Goal: Task Accomplishment & Management: Complete application form

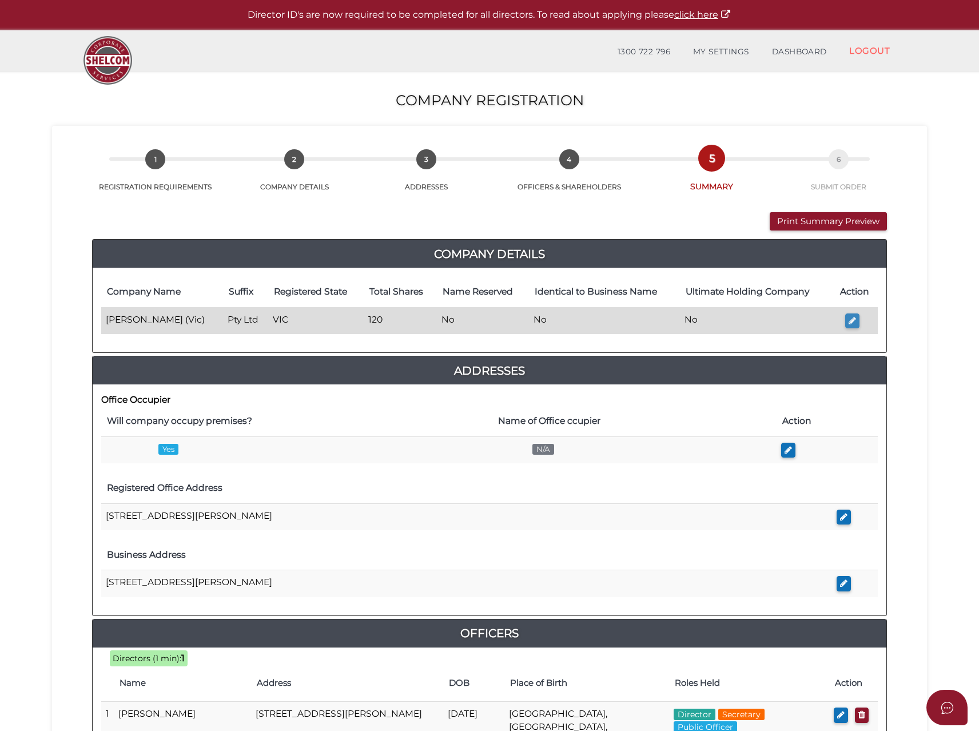
click at [857, 321] on button "button" at bounding box center [852, 320] width 14 height 15
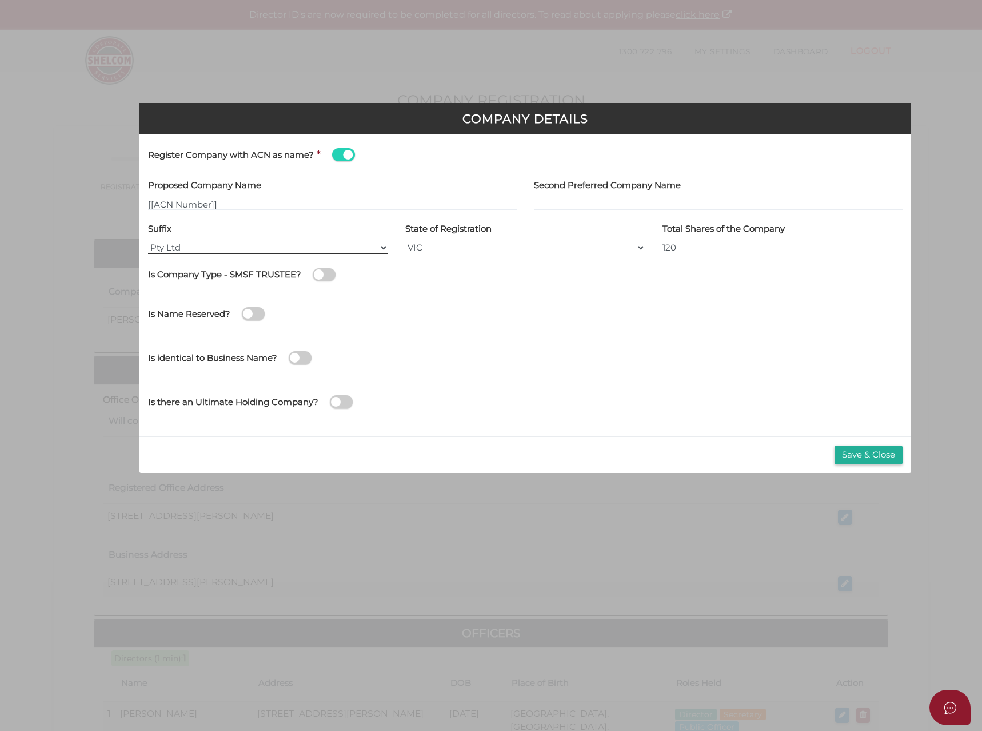
click at [151, 246] on select "Pty Ltd Pty Ltd Pty. Ltd. Pty Limited Proprietary Limited Proprietary Ltd" at bounding box center [268, 247] width 240 height 13
click at [182, 240] on div "Suffix Pty Ltd Pty Ltd Pty. Ltd. Pty Limited Proprietary Limited Proprietary Ltd" at bounding box center [268, 236] width 240 height 35
click at [211, 204] on input "[[ACN Number]]" at bounding box center [332, 204] width 369 height 13
drag, startPoint x: 225, startPoint y: 205, endPoint x: 106, endPoint y: 204, distance: 118.9
click at [106, 204] on div "Company Details Register Company with ACN as name? * Proposed Company Name [[AC…" at bounding box center [491, 365] width 982 height 731
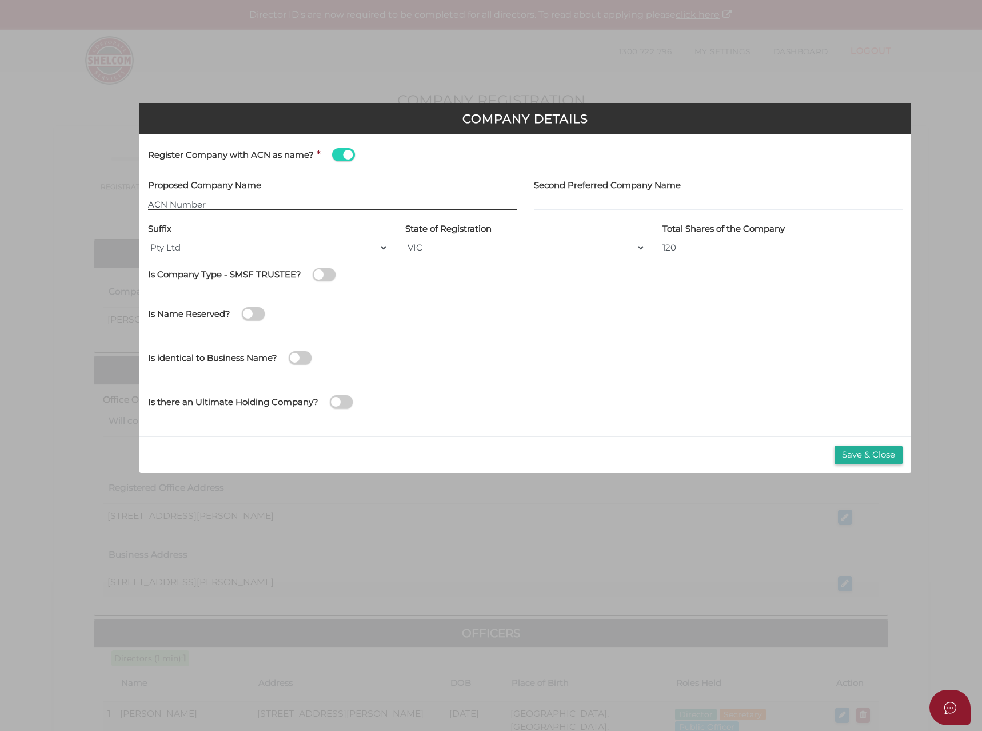
type input "[[ACN Number]]"
click at [352, 150] on span at bounding box center [343, 154] width 23 height 13
click at [0, 0] on input "checkbox" at bounding box center [0, 0] width 0 height 0
click at [177, 206] on input "text" at bounding box center [332, 204] width 369 height 13
type input "Selfin Australia"
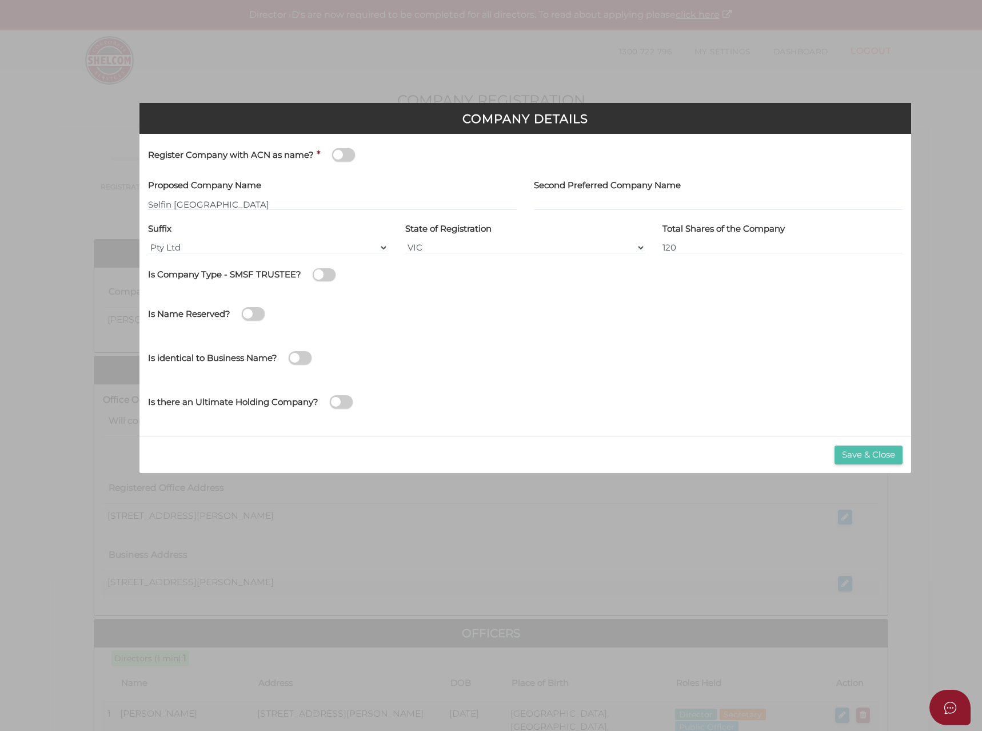
click at [861, 454] on button "Save & Close" at bounding box center [869, 454] width 68 height 19
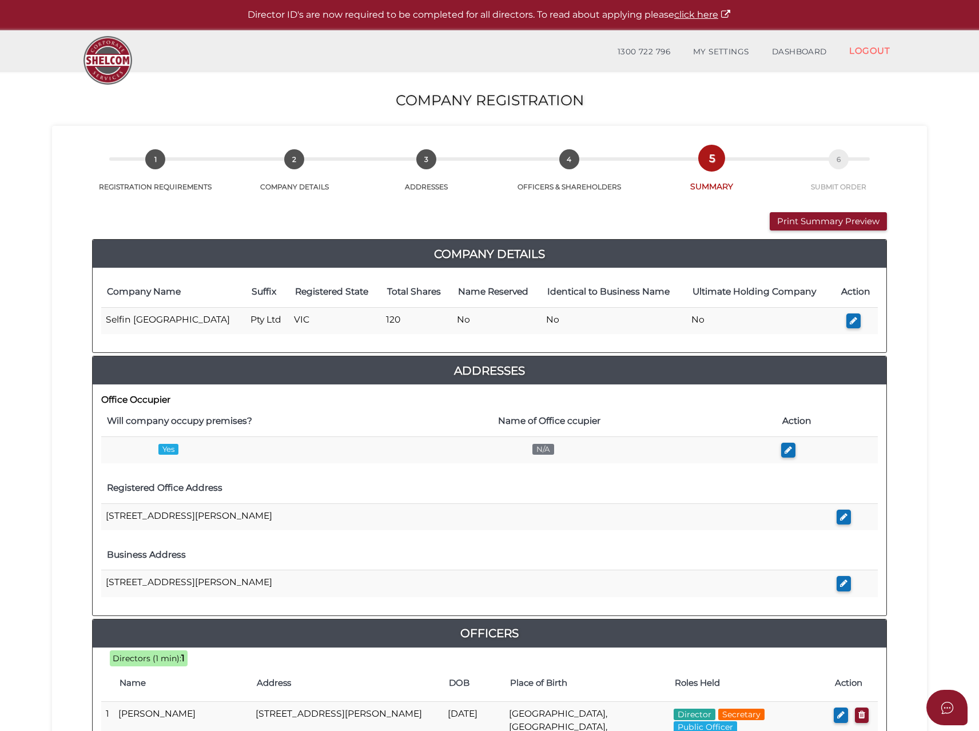
scroll to position [281, 0]
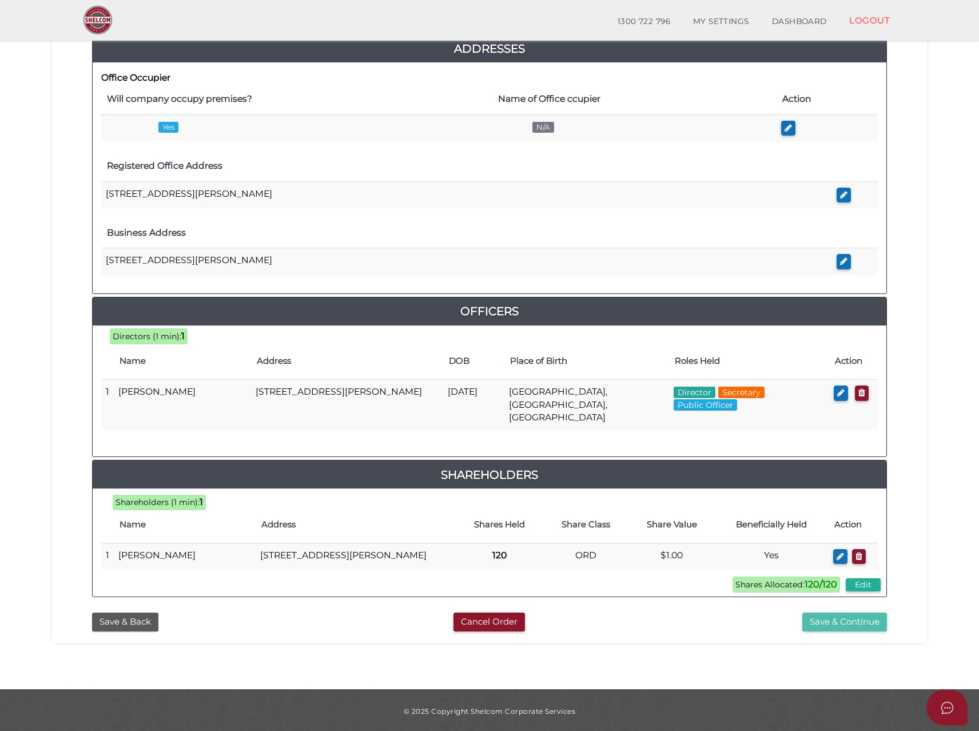
click at [852, 624] on button "Save & Continue" at bounding box center [844, 621] width 85 height 19
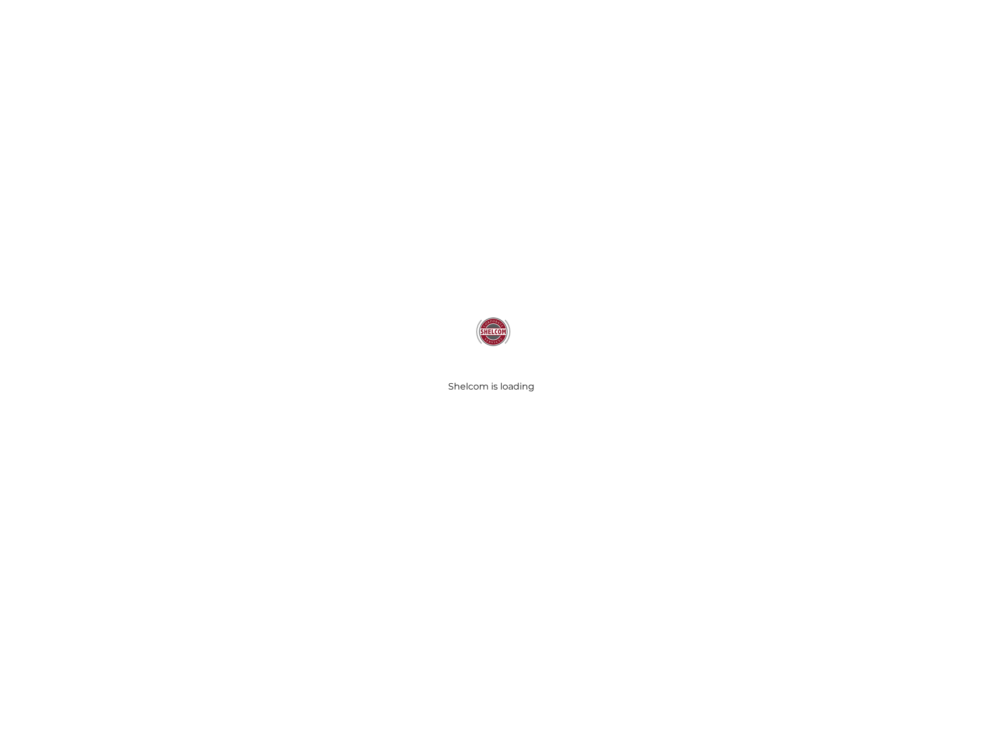
select select "Comb Binding"
select select "No"
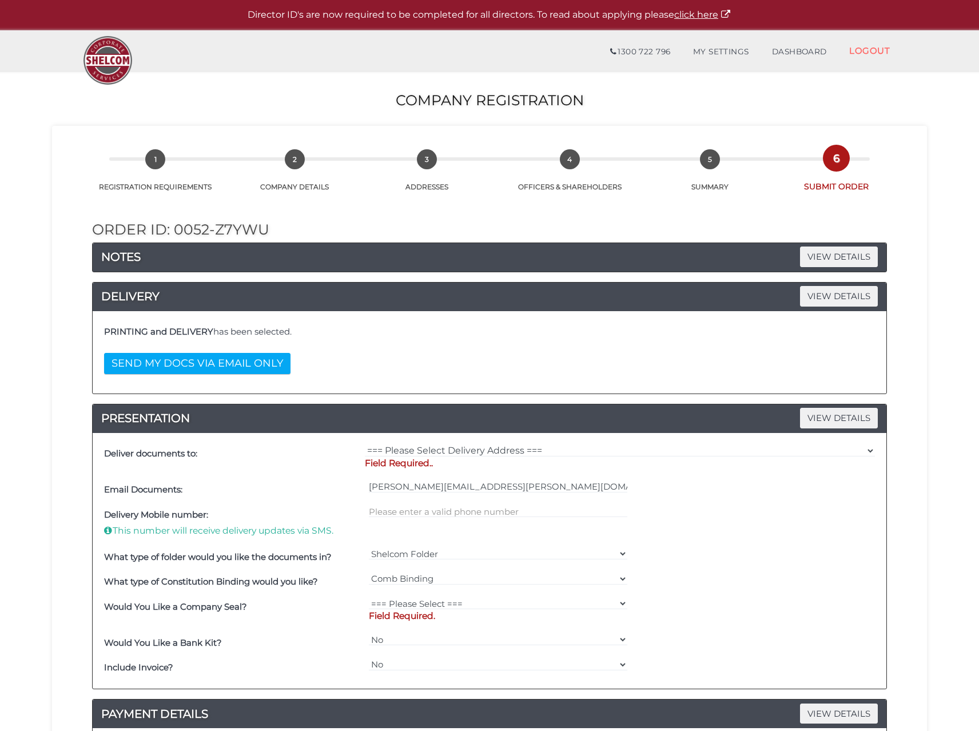
scroll to position [114, 0]
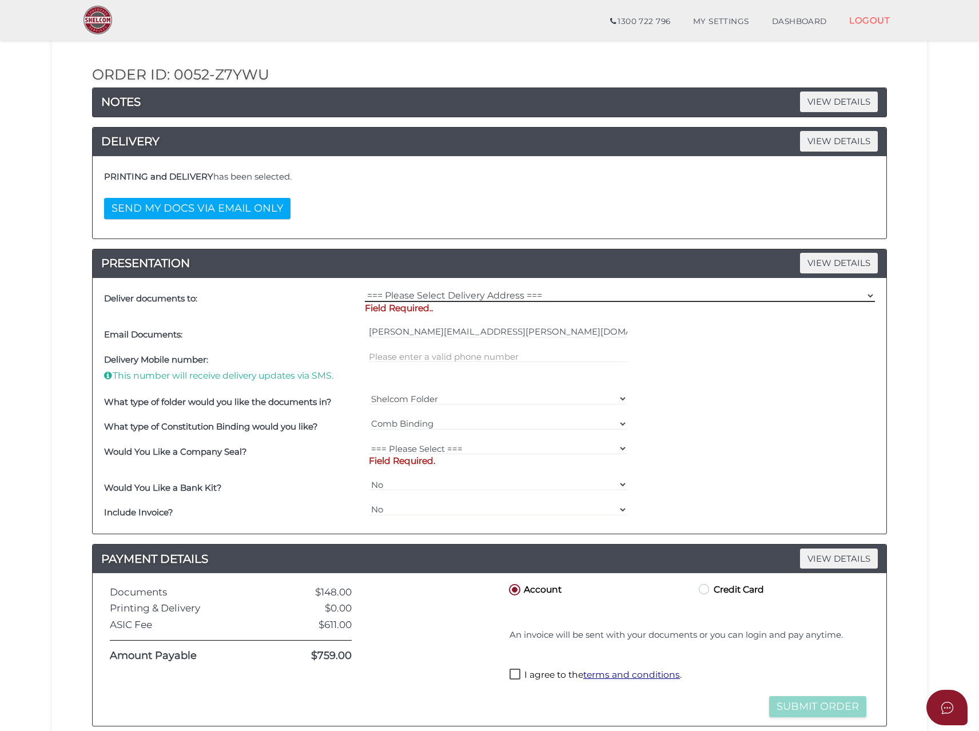
click at [398, 292] on select "=== Please Select Delivery Address === (User Address - Michael Caruana) 1/196 B…" at bounding box center [620, 295] width 510 height 13
select select "0"
click at [365, 289] on select "=== Please Select Delivery Address === (User Address - Michael Caruana) 1/196 B…" at bounding box center [620, 295] width 510 height 13
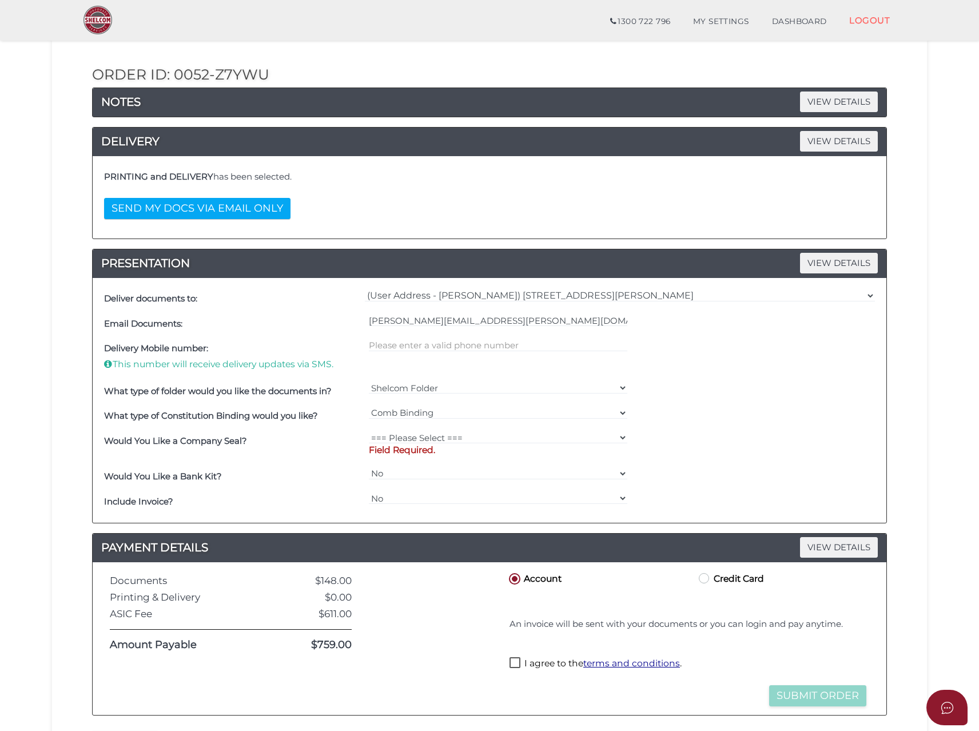
click at [392, 364] on div at bounding box center [498, 357] width 265 height 42
click at [393, 350] on input "text" at bounding box center [498, 345] width 259 height 13
type input "0425771311"
click at [396, 432] on select "=== Please Select === Fold Seal $50 No Seal" at bounding box center [498, 437] width 259 height 13
select select "0"
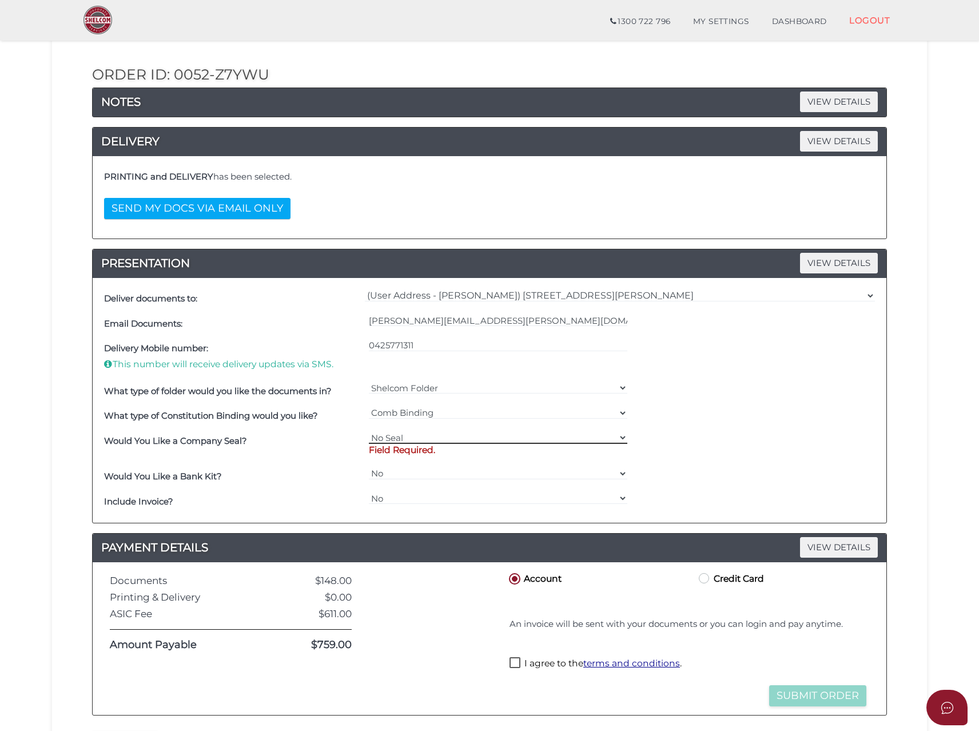
click at [369, 431] on select "=== Please Select === Fold Seal $50 No Seal" at bounding box center [498, 437] width 259 height 13
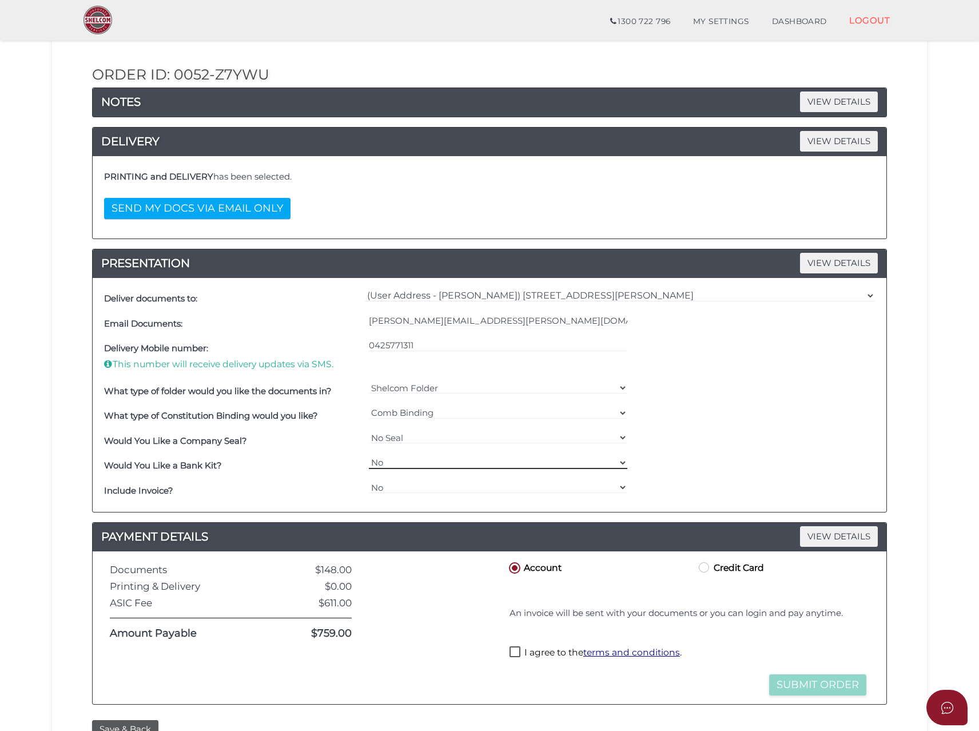
click at [392, 462] on select "Yes No" at bounding box center [498, 462] width 259 height 13
select select "Yes"
click at [369, 456] on select "Yes No" at bounding box center [498, 462] width 259 height 13
click at [391, 484] on select "Yes No" at bounding box center [498, 487] width 259 height 13
select select "Yes"
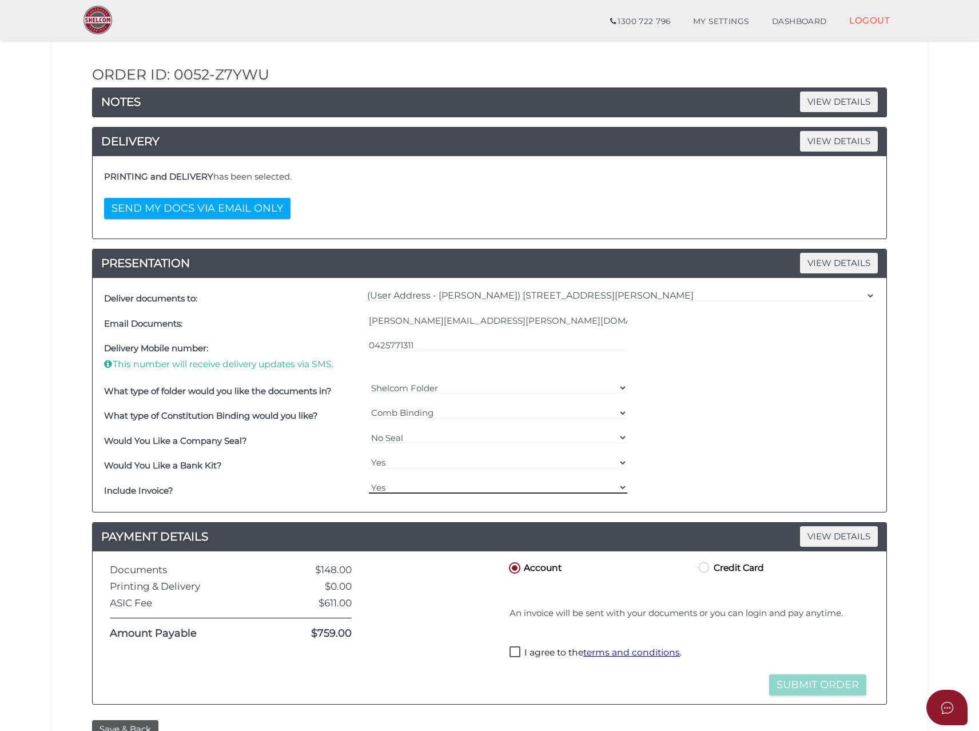
click at [369, 481] on select "Yes No" at bounding box center [498, 487] width 259 height 13
click at [520, 653] on label "I agree to the terms and conditions ." at bounding box center [595, 653] width 172 height 14
checkbox input "true"
click at [829, 684] on button "Submit Order" at bounding box center [817, 684] width 97 height 21
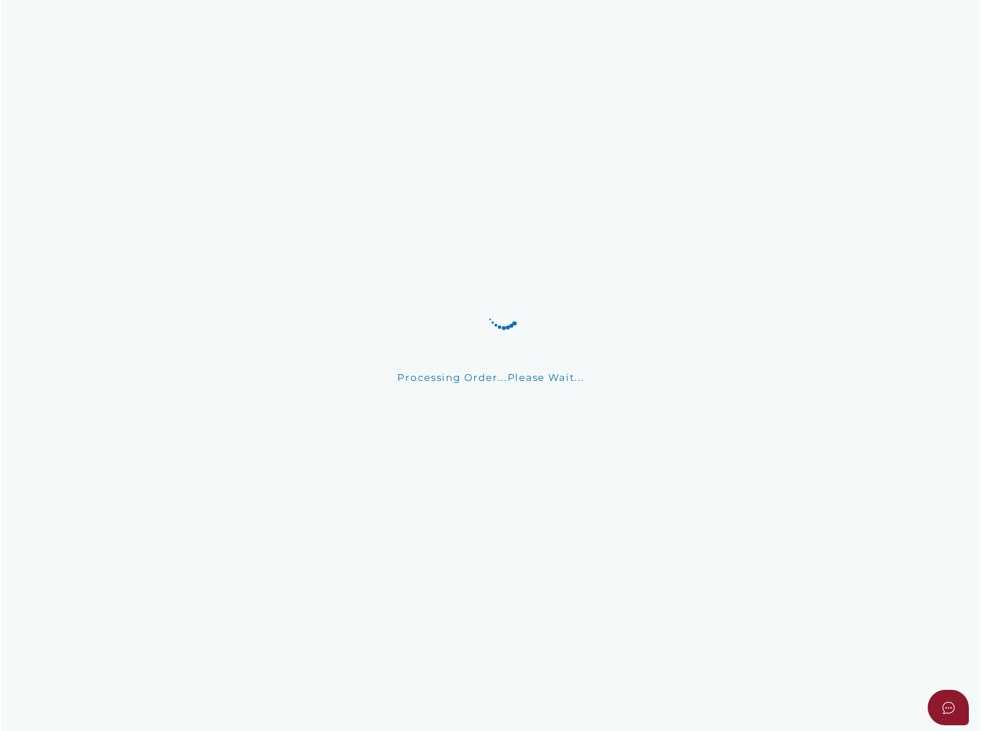
scroll to position [0, 0]
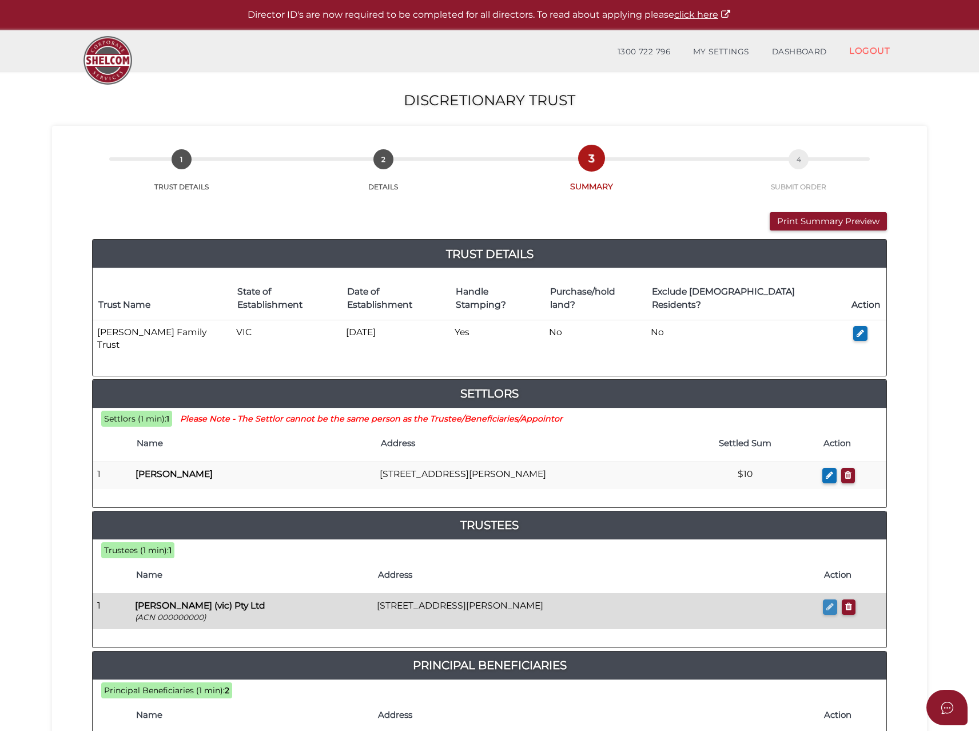
click at [829, 602] on icon "button" at bounding box center [829, 606] width 7 height 9
checkbox input "true"
type input "000000000"
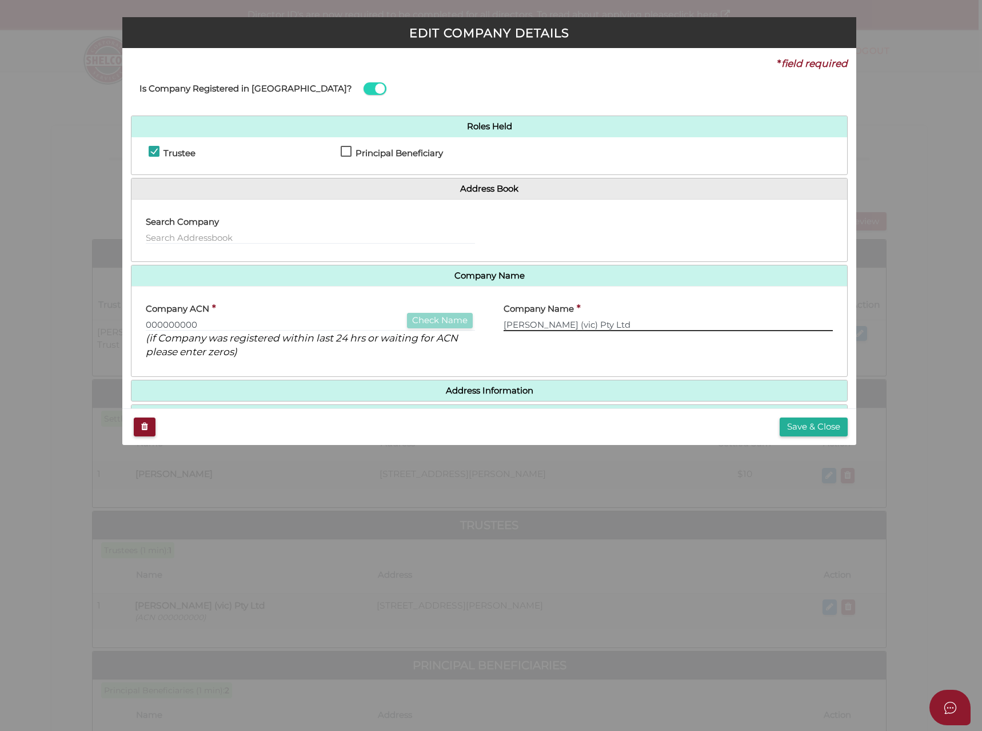
drag, startPoint x: 541, startPoint y: 325, endPoint x: 524, endPoint y: 322, distance: 17.4
click at [524, 322] on input "Selin (vic) Pty Ltd" at bounding box center [668, 324] width 329 height 13
type input "[PERSON_NAME] Australia Pty Ltd"
click at [809, 423] on button "Save & Close" at bounding box center [814, 426] width 68 height 19
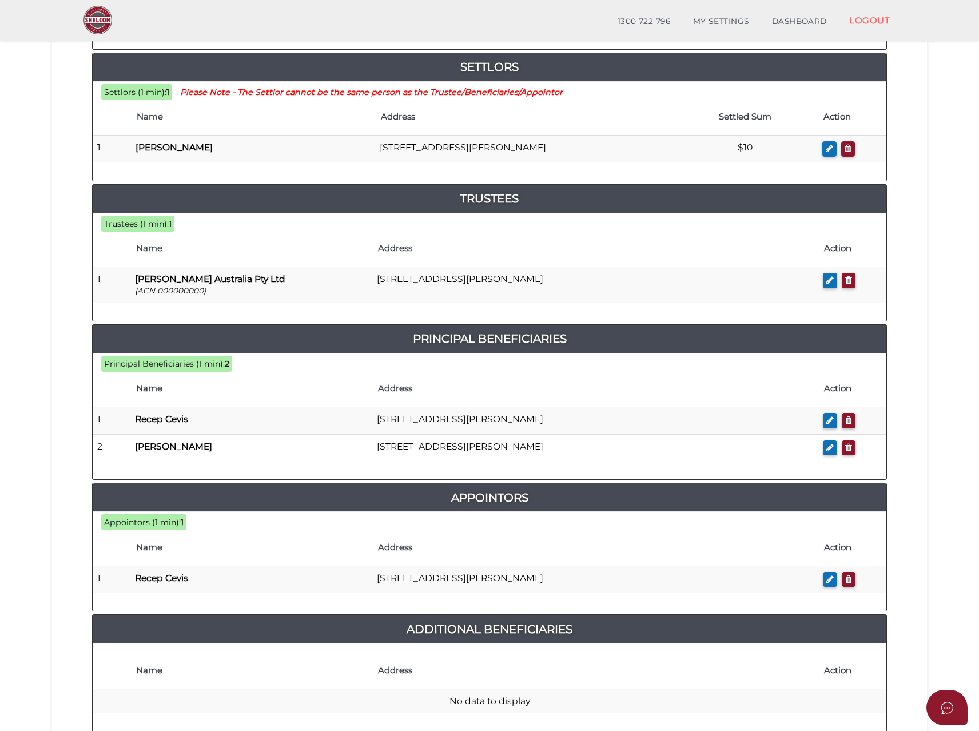
scroll to position [398, 0]
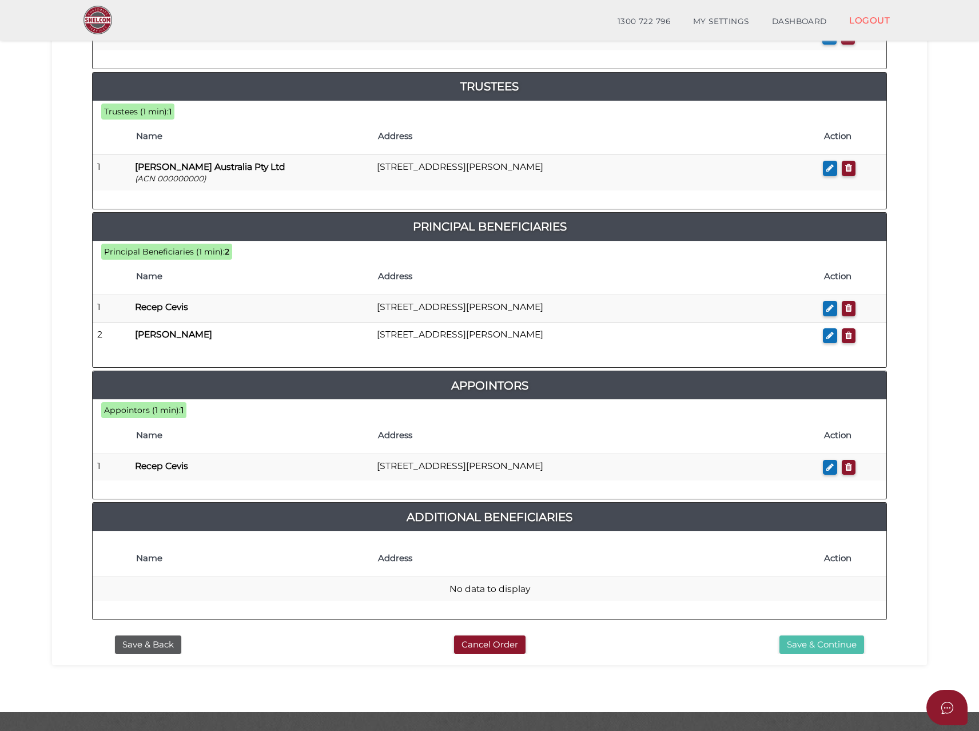
click at [807, 635] on button "Save & Continue" at bounding box center [821, 644] width 85 height 19
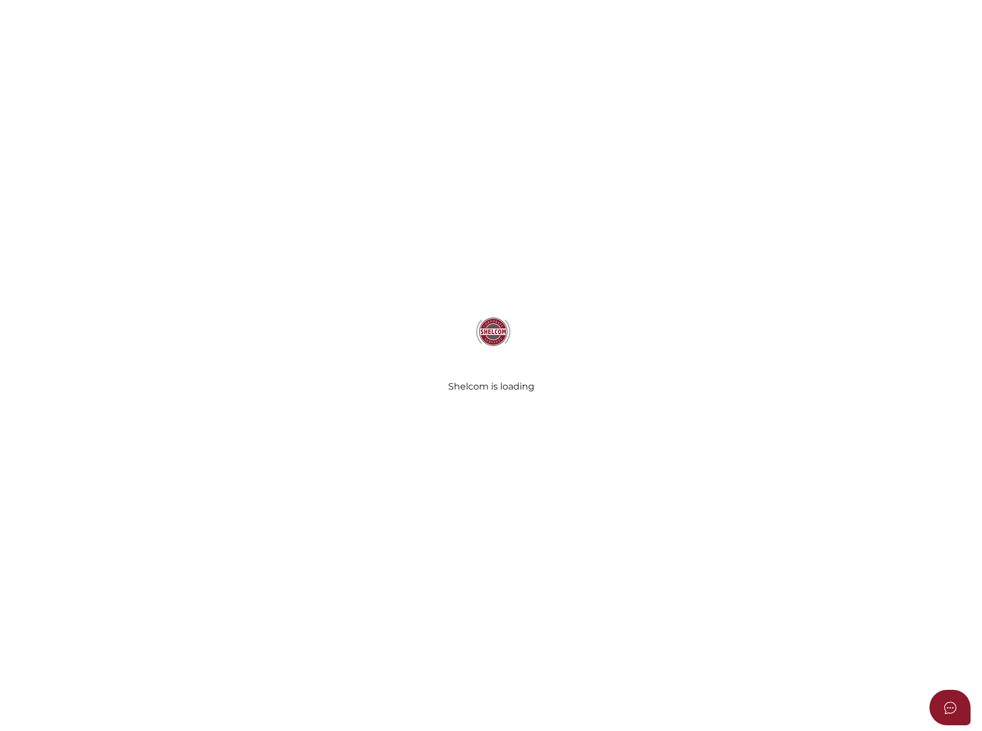
select select "Comb Binding"
select select "No"
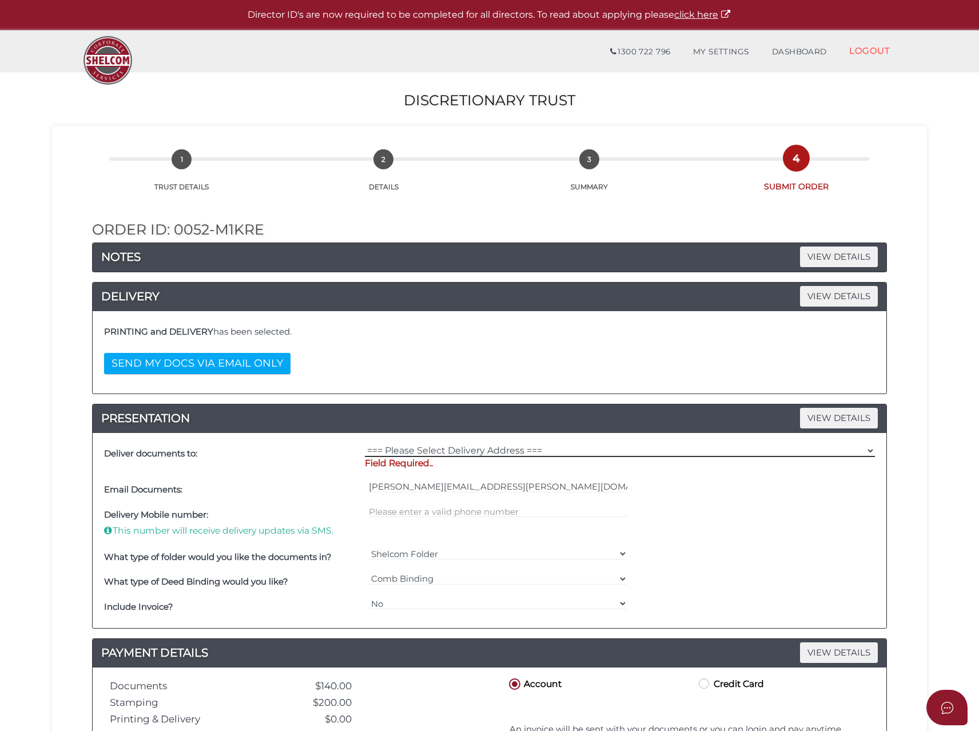
click at [411, 455] on select "=== Please Select Delivery Address === (User Address - Michael Caruana) 1/196 B…" at bounding box center [620, 450] width 510 height 13
select select "0"
click at [365, 444] on select "=== Please Select Delivery Address === (User Address - Michael Caruana) 1/196 B…" at bounding box center [620, 450] width 510 height 13
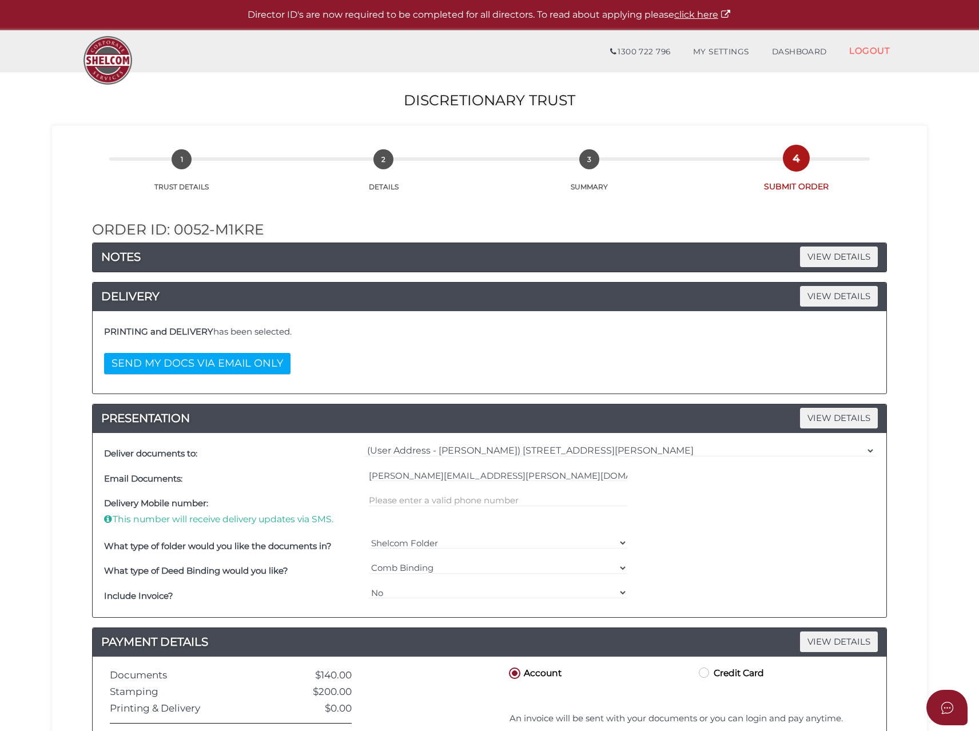
drag, startPoint x: 402, startPoint y: 509, endPoint x: 401, endPoint y: 502, distance: 7.5
click at [401, 508] on div at bounding box center [498, 512] width 265 height 42
click at [401, 502] on input "text" at bounding box center [498, 500] width 259 height 13
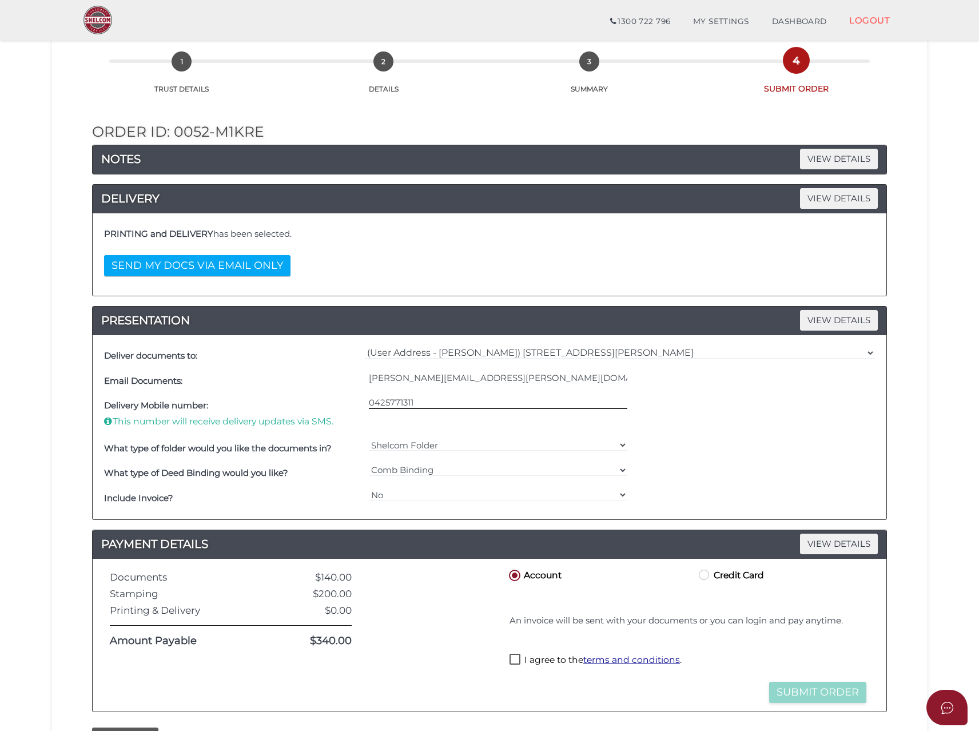
scroll to position [171, 0]
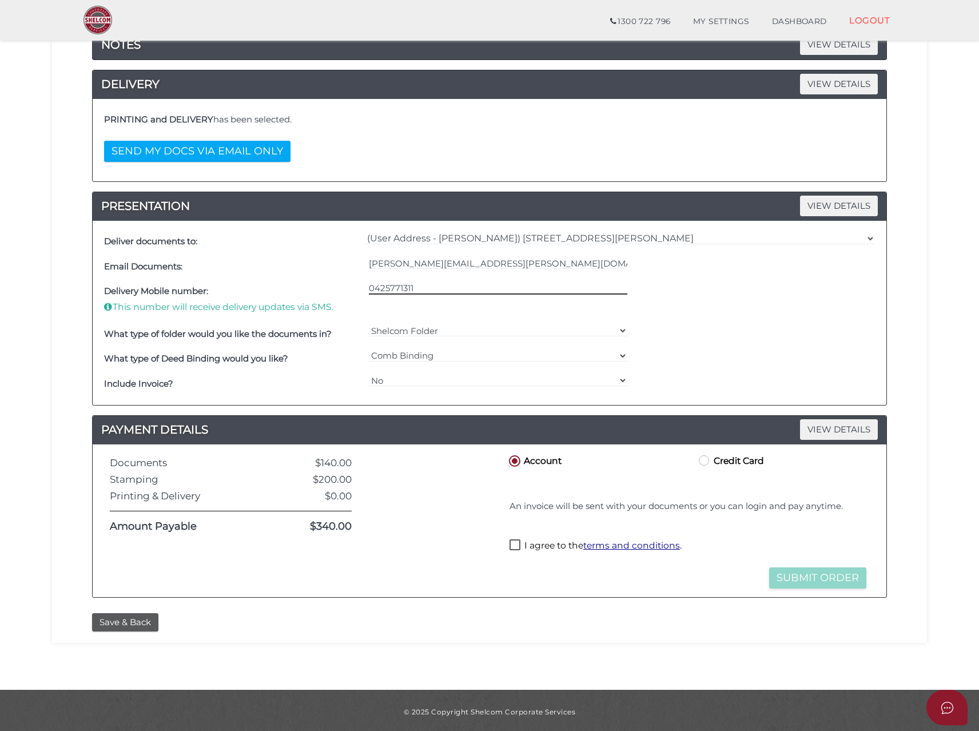
type input "0425771311"
click at [382, 382] on select "Yes No" at bounding box center [498, 380] width 259 height 13
select select "Yes"
click at [369, 374] on select "Yes No" at bounding box center [498, 380] width 259 height 13
click at [514, 541] on label "I agree to the terms and conditions ." at bounding box center [595, 546] width 172 height 14
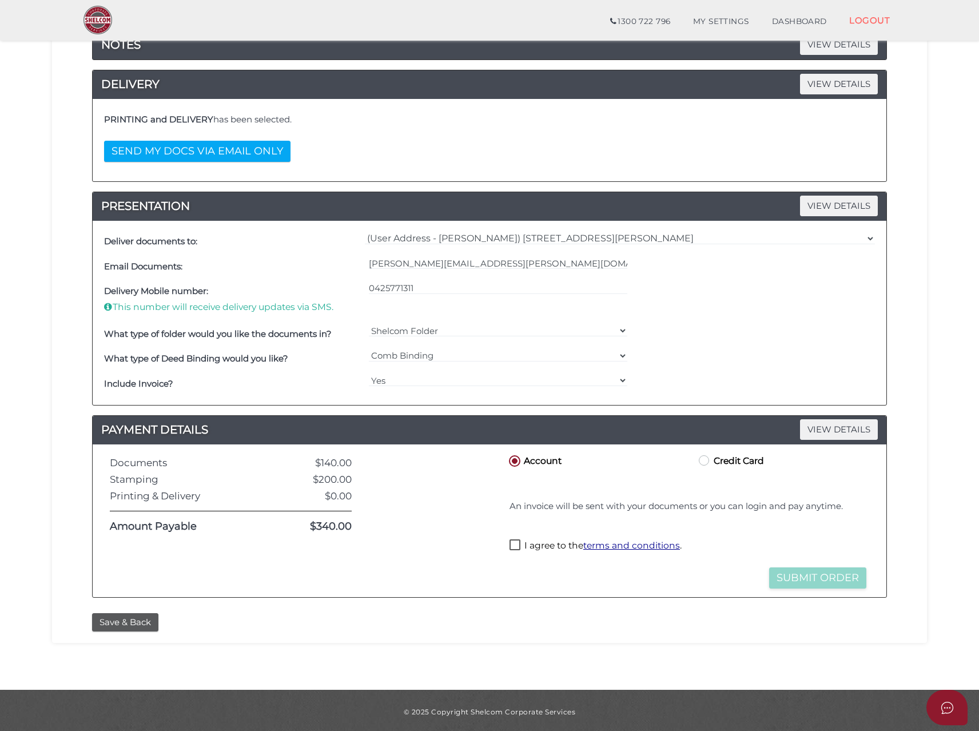
checkbox input "true"
click at [794, 577] on button "Submit Order" at bounding box center [817, 577] width 97 height 21
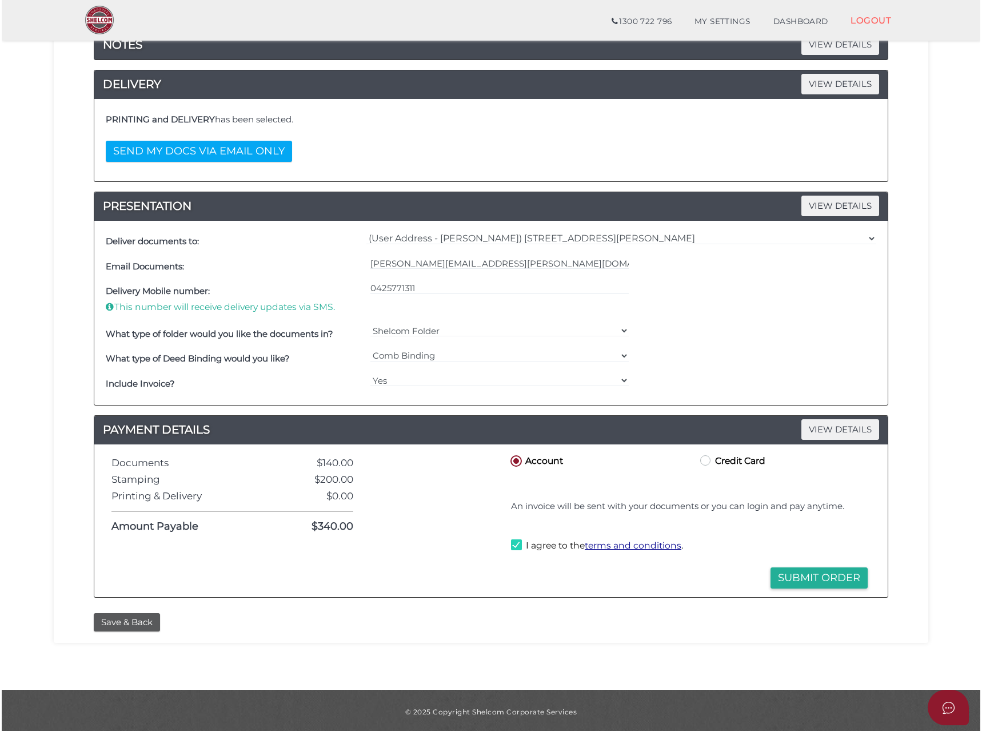
scroll to position [0, 0]
